Goal: Find contact information: Find contact information

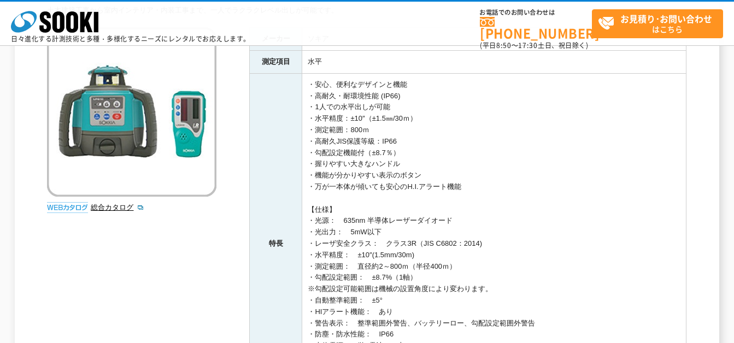
scroll to position [146, 0]
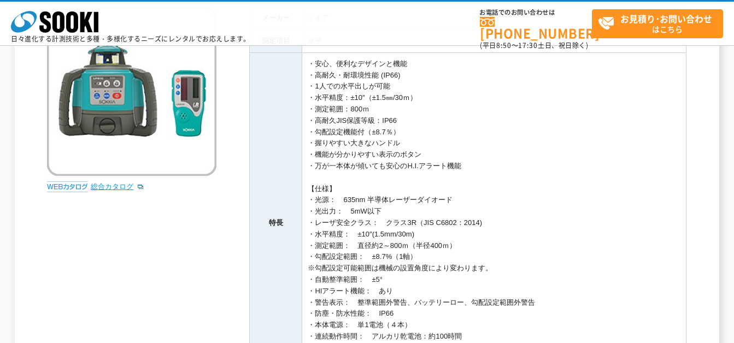
click at [113, 188] on link "総合カタログ" at bounding box center [118, 186] width 54 height 8
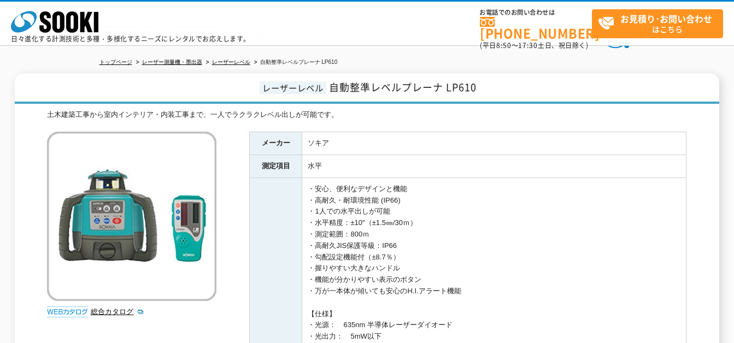
scroll to position [0, 0]
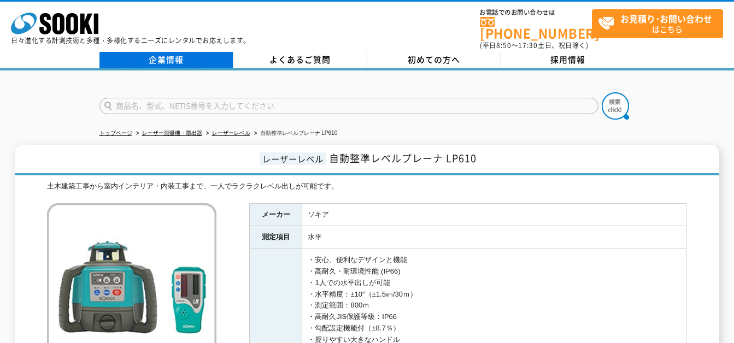
click at [173, 53] on link "企業情報" at bounding box center [166, 60] width 134 height 16
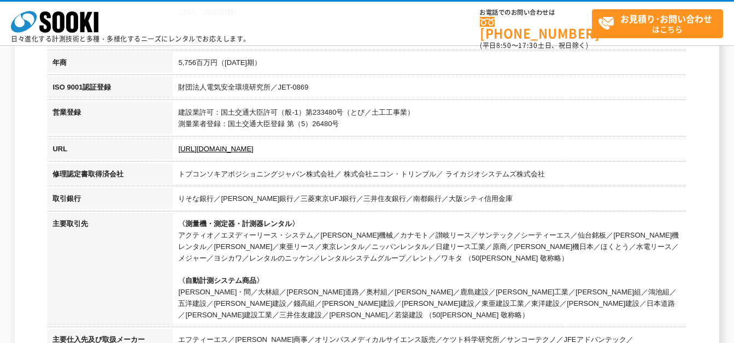
scroll to position [291, 0]
